Goal: Task Accomplishment & Management: Manage account settings

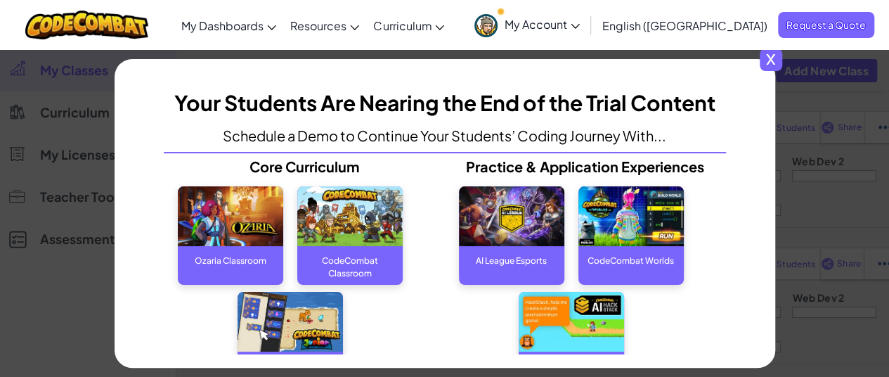
click at [777, 59] on span "x" at bounding box center [771, 60] width 22 height 22
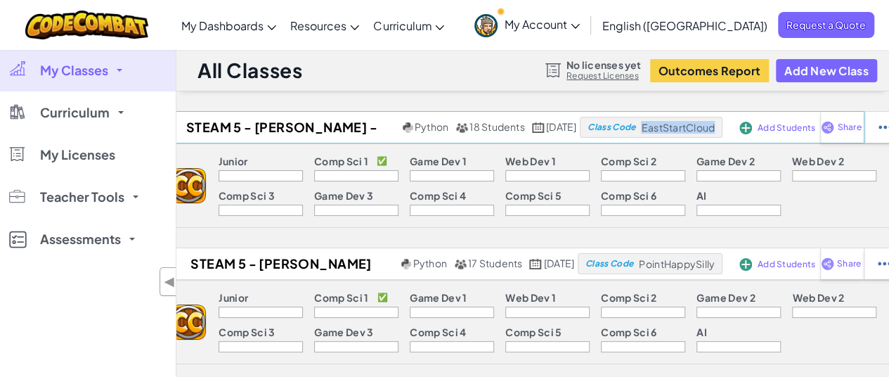
drag, startPoint x: 718, startPoint y: 128, endPoint x: 649, endPoint y: 130, distance: 68.9
click at [649, 130] on span "EastStartCloud" at bounding box center [678, 127] width 74 height 13
copy span "EastStartCloud"
click at [848, 123] on span "Share" at bounding box center [849, 127] width 24 height 8
select select "write"
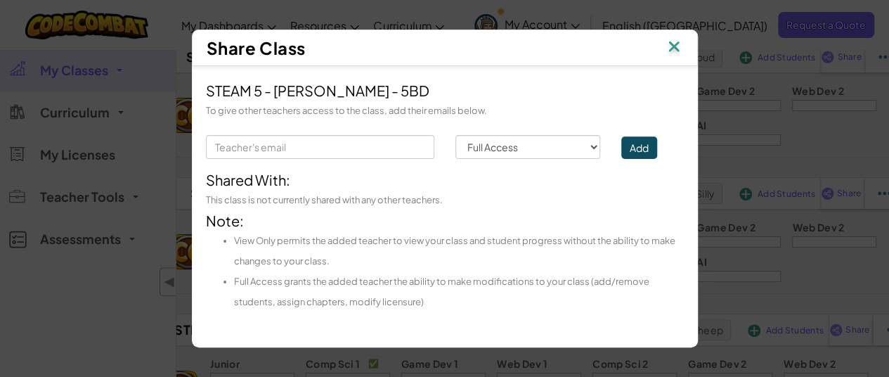
scroll to position [141, 0]
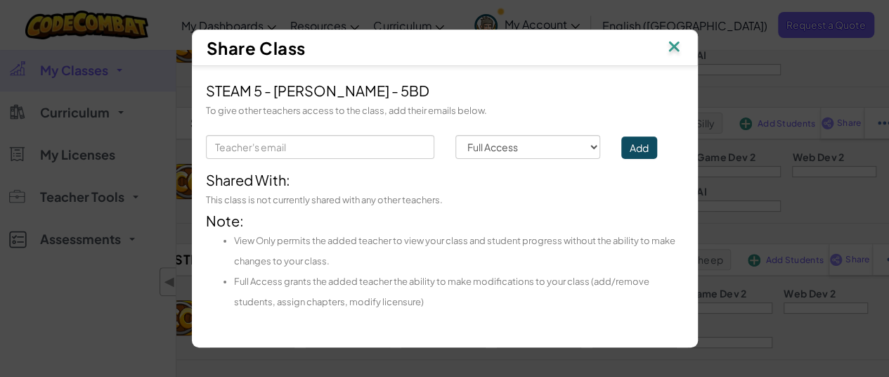
click at [670, 46] on img at bounding box center [674, 47] width 18 height 21
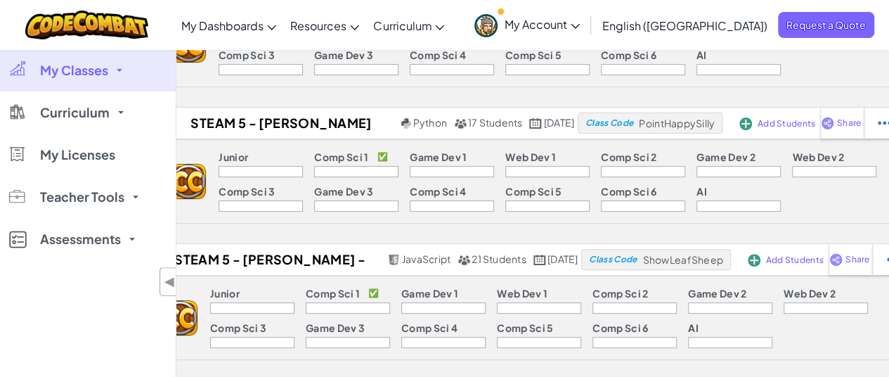
click at [580, 27] on span "My Account" at bounding box center [542, 24] width 75 height 15
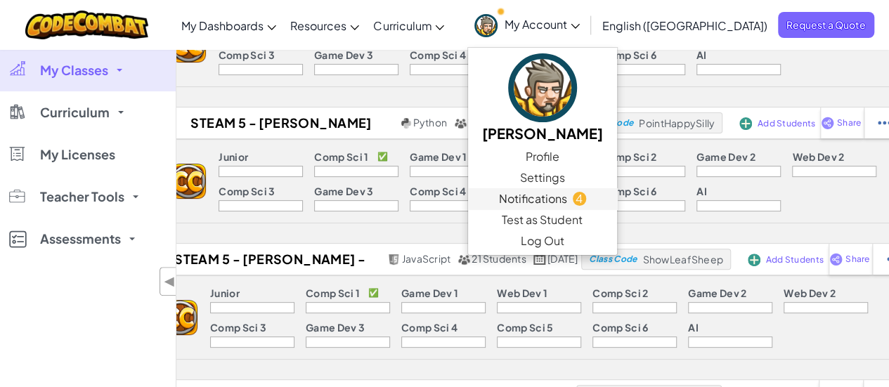
click at [617, 201] on link "Notifications 4" at bounding box center [542, 198] width 149 height 21
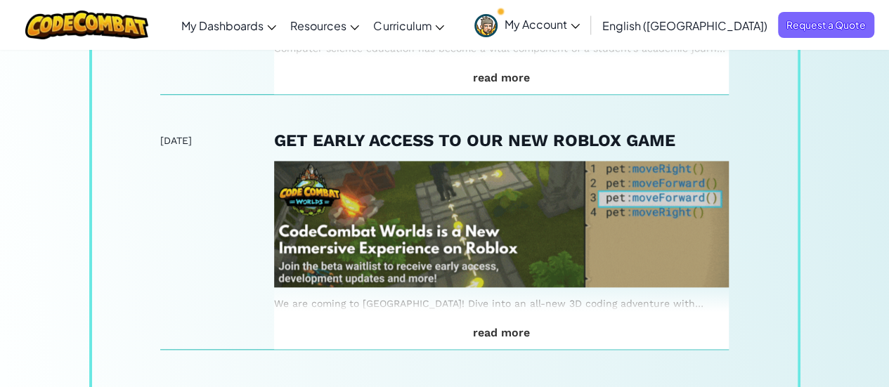
scroll to position [351, 0]
